Goal: Information Seeking & Learning: Learn about a topic

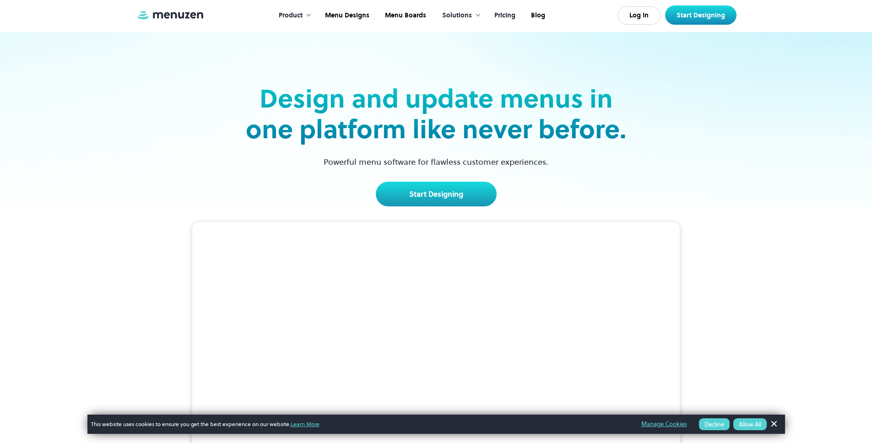
click at [507, 15] on link "Pricing" at bounding box center [504, 15] width 37 height 28
click at [495, 20] on link "Pricing" at bounding box center [504, 15] width 37 height 28
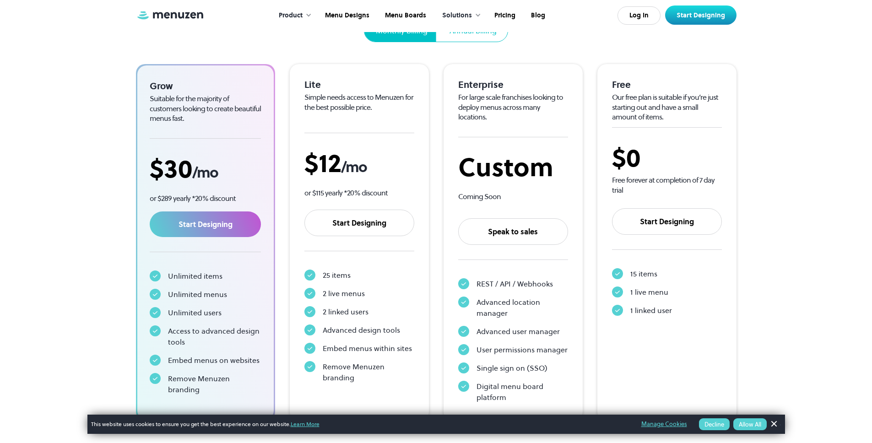
scroll to position [136, 0]
